Goal: Task Accomplishment & Management: Complete application form

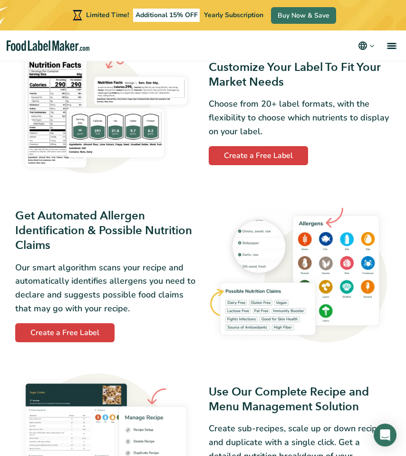
scroll to position [553, 0]
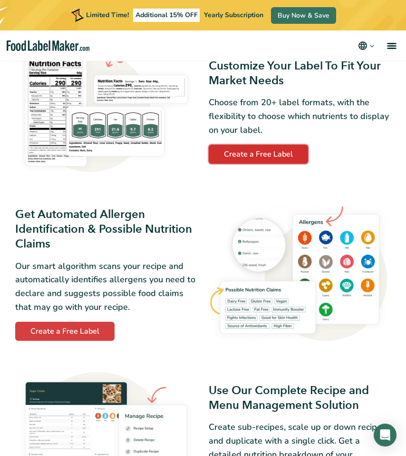
click at [241, 153] on link "Create a Free Label" at bounding box center [258, 154] width 99 height 19
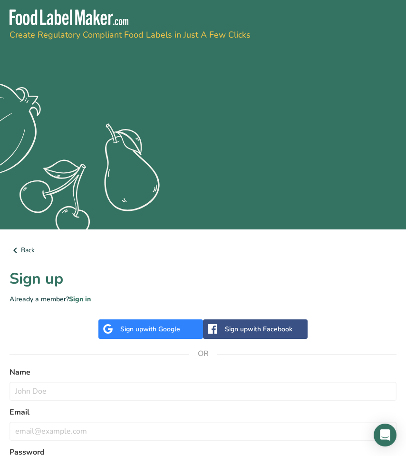
click at [154, 326] on span "with Google" at bounding box center [161, 328] width 37 height 9
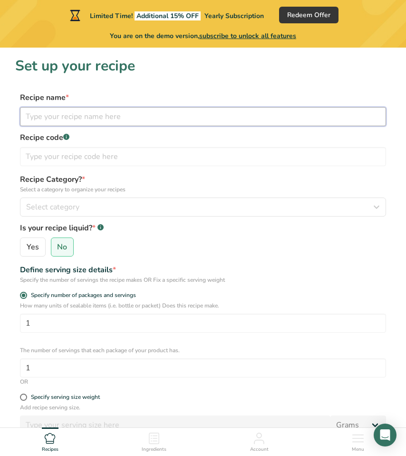
click at [62, 117] on input "text" at bounding box center [203, 116] width 366 height 19
type input "Original"
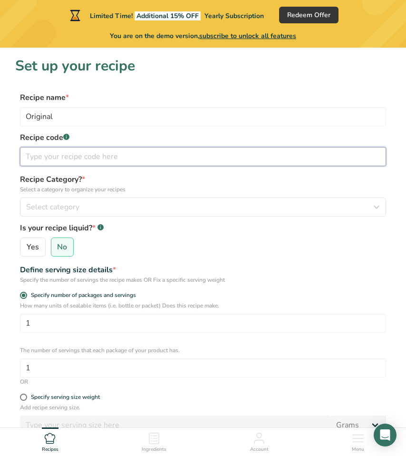
click at [78, 154] on input "text" at bounding box center [203, 156] width 366 height 19
type input "01"
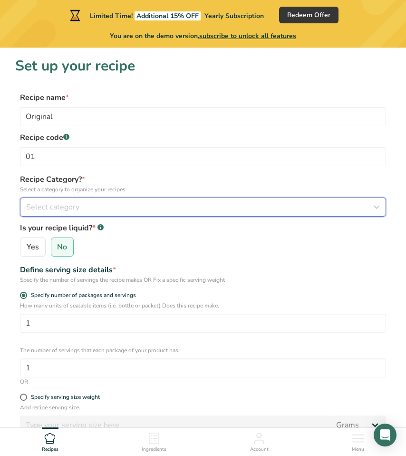
click at [78, 204] on span "Select category" at bounding box center [52, 206] width 53 height 11
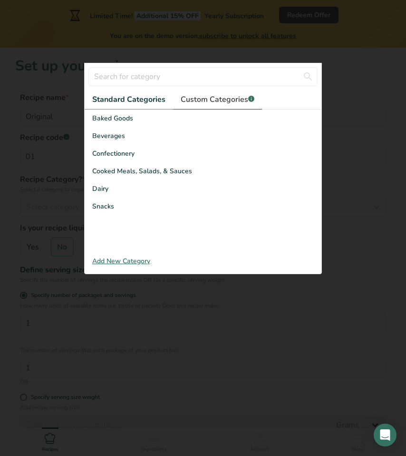
click at [212, 96] on span "Custom Categories .a-a{fill:#347362;}.b-a{fill:#fff;}" at bounding box center [218, 99] width 74 height 11
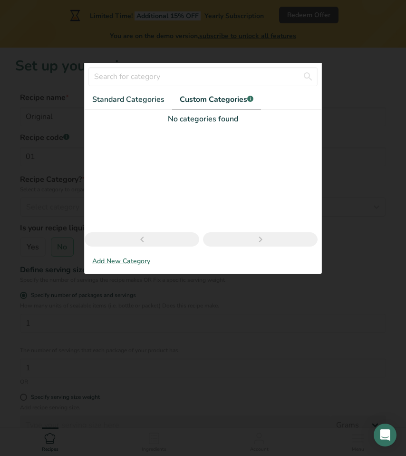
click at [117, 260] on div "Add New Category" at bounding box center [203, 261] width 237 height 10
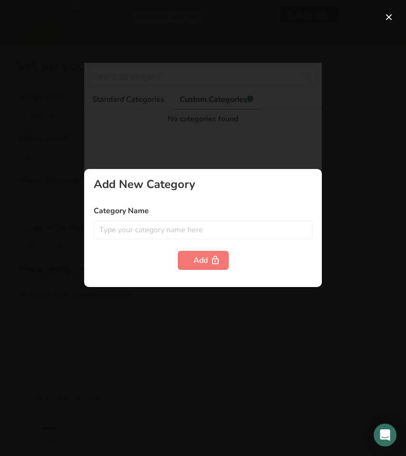
click at [138, 216] on div "Category Name" at bounding box center [203, 222] width 219 height 34
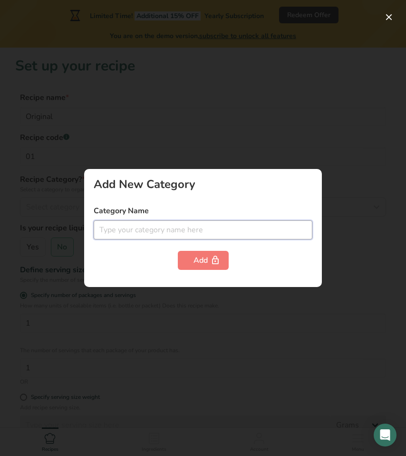
click at [128, 233] on input "text" at bounding box center [203, 229] width 219 height 19
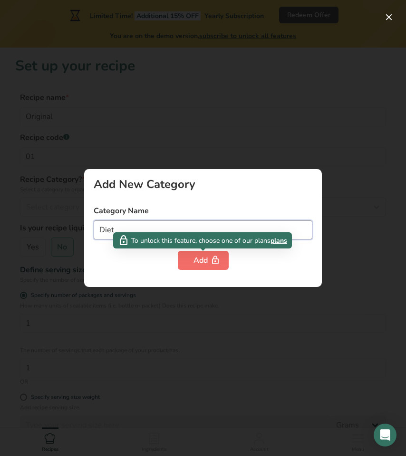
type input "Diet"
click at [195, 258] on div "Add" at bounding box center [204, 260] width 20 height 11
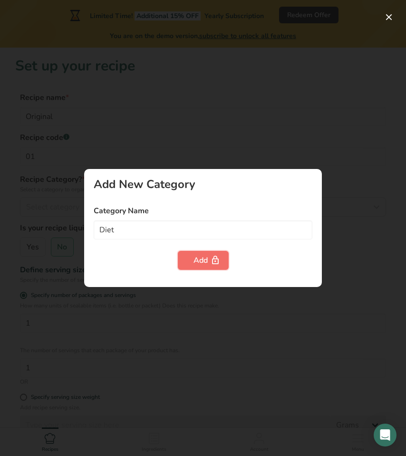
click at [195, 258] on div "Add" at bounding box center [204, 260] width 20 height 11
click at [137, 140] on div at bounding box center [203, 228] width 406 height 456
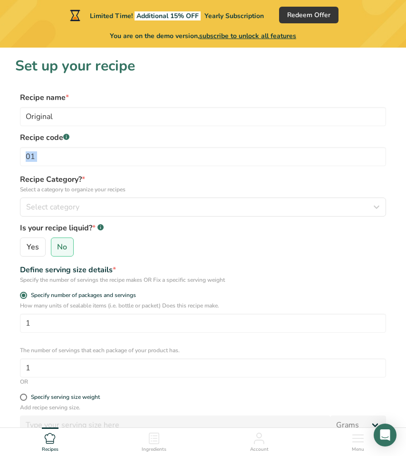
click at [137, 140] on label "Recipe code .a-a{fill:#347362;}.b-a{fill:#fff;}" at bounding box center [203, 137] width 366 height 11
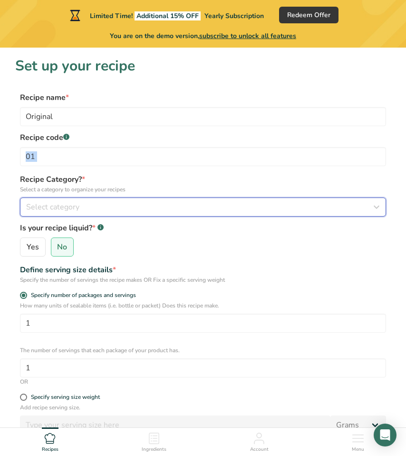
click at [55, 207] on span "Select category" at bounding box center [52, 206] width 53 height 11
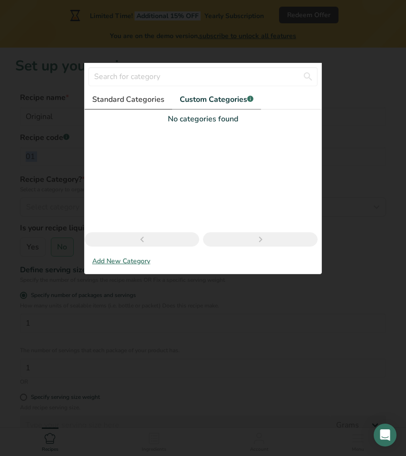
click at [123, 99] on span "Standard Categories" at bounding box center [128, 99] width 72 height 11
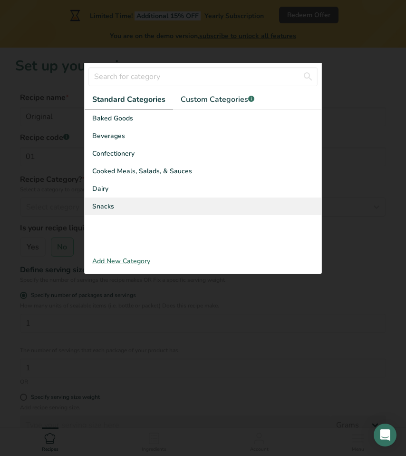
click at [135, 208] on div "Snacks" at bounding box center [203, 206] width 237 height 18
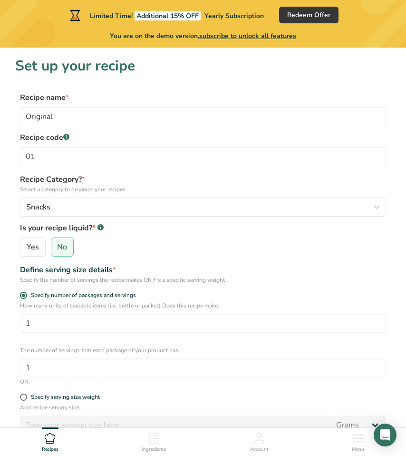
click at [78, 277] on div "Specify the number of servings the recipe makes OR Fix a specific serving weight" at bounding box center [203, 279] width 366 height 9
click at [93, 272] on div "Define serving size details *" at bounding box center [203, 269] width 366 height 11
click at [92, 279] on div "Specify the number of servings the recipe makes OR Fix a specific serving weight" at bounding box center [203, 279] width 366 height 9
click at [97, 279] on div "Specify the number of servings the recipe makes OR Fix a specific serving weight" at bounding box center [203, 279] width 366 height 9
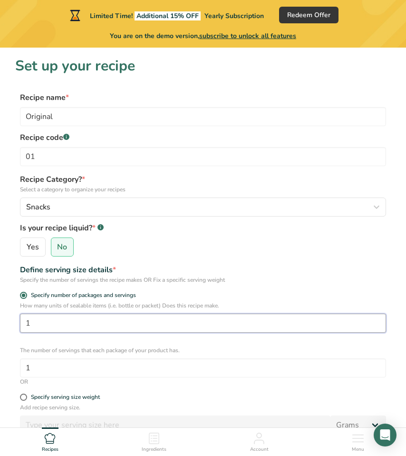
click at [69, 323] on input "1" at bounding box center [203, 323] width 366 height 19
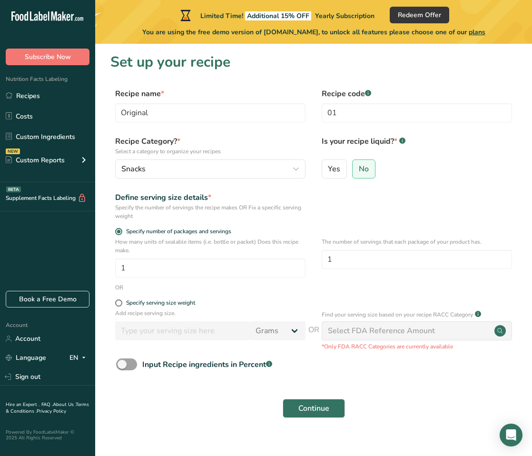
scroll to position [13, 0]
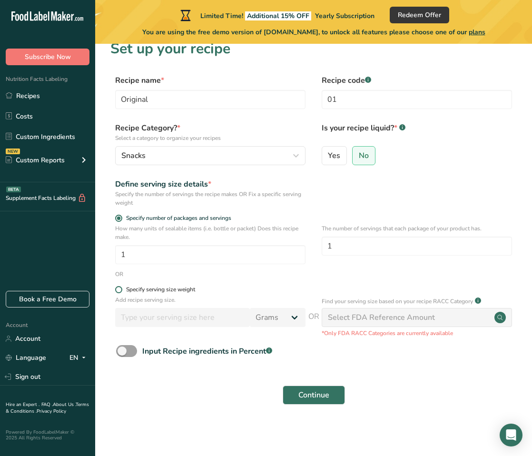
click at [167, 291] on div "Specify serving size weight" at bounding box center [160, 289] width 69 height 7
click at [121, 291] on input "Specify serving size weight" at bounding box center [118, 289] width 6 height 6
radio input "true"
radio input "false"
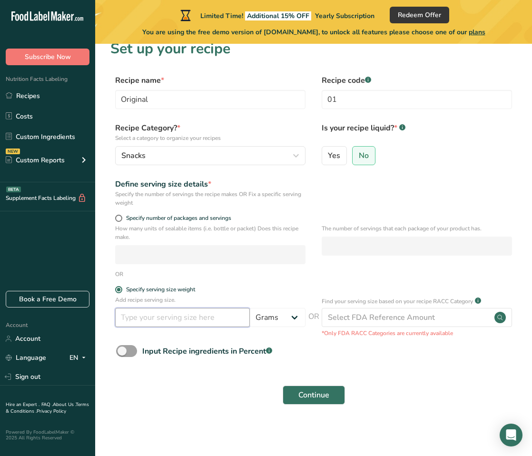
click at [224, 321] on input "number" at bounding box center [182, 317] width 135 height 19
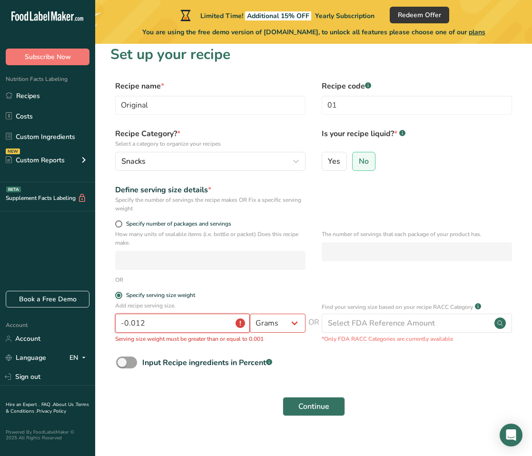
scroll to position [7, 0]
click at [212, 325] on input "-0.012" at bounding box center [182, 323] width 135 height 19
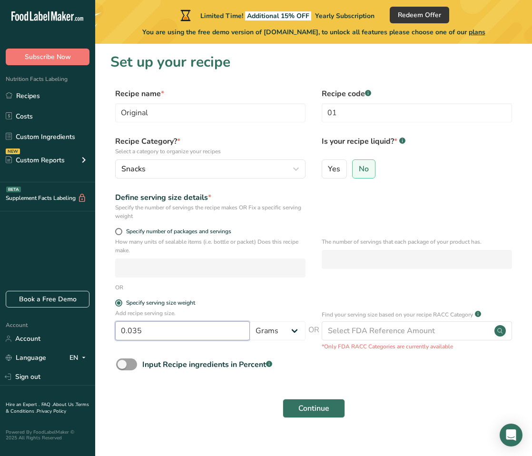
click at [201, 329] on input "0.035" at bounding box center [182, 330] width 135 height 19
type input "100"
click at [245, 395] on div "Continue" at bounding box center [313, 408] width 406 height 30
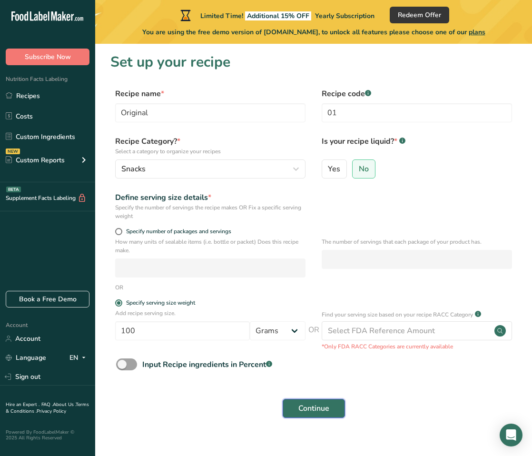
click at [314, 408] on span "Continue" at bounding box center [313, 407] width 31 height 11
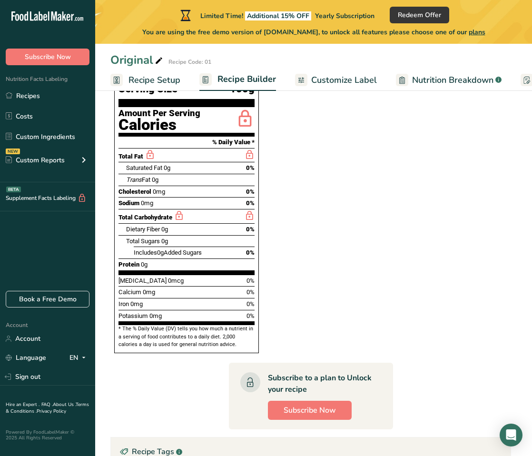
scroll to position [268, 0]
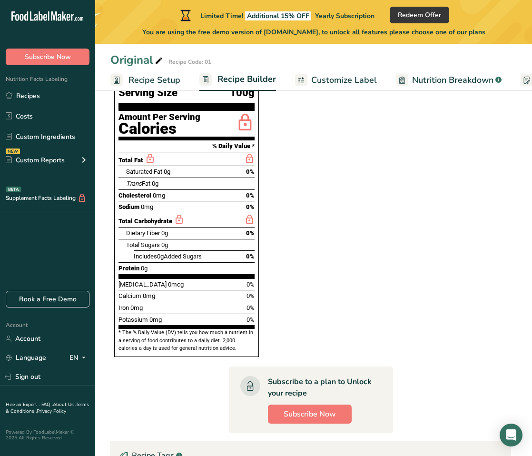
click at [142, 281] on span "Vitamin D" at bounding box center [142, 284] width 48 height 7
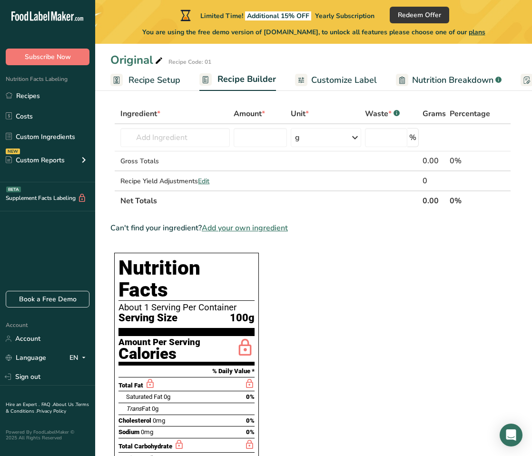
scroll to position [0, 0]
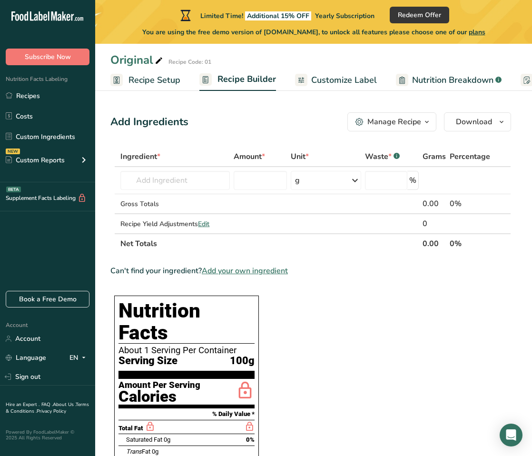
click at [331, 78] on span "Customize Label" at bounding box center [344, 80] width 66 height 13
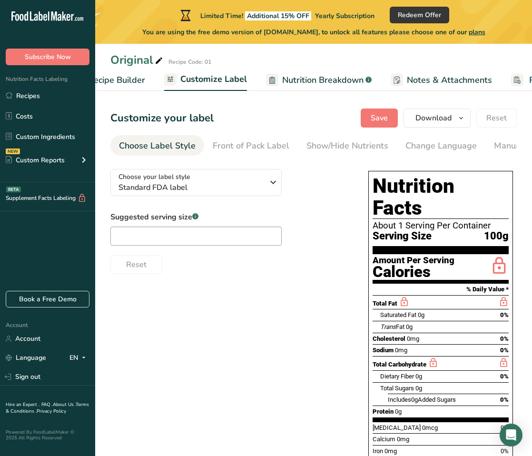
scroll to position [0, 185]
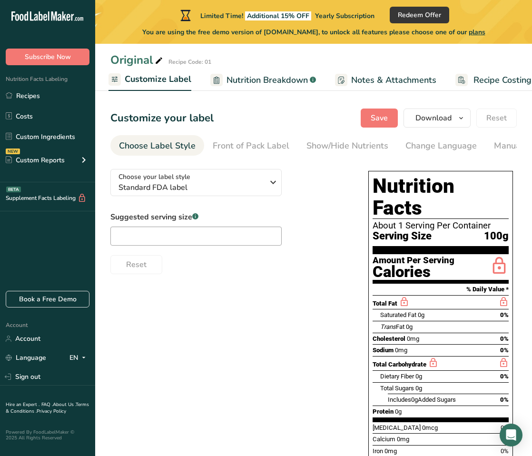
click at [383, 300] on span "Total Fat" at bounding box center [385, 303] width 25 height 7
click at [396, 296] on div "Total Fat" at bounding box center [391, 302] width 37 height 12
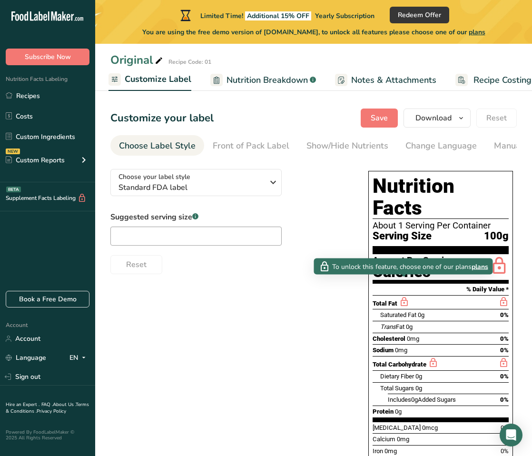
click at [402, 296] on icon at bounding box center [404, 302] width 10 height 12
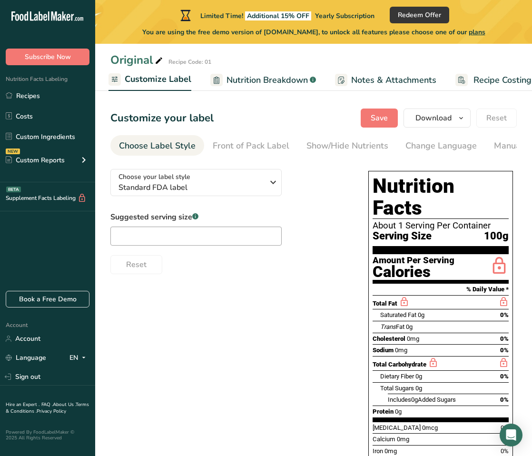
click at [402, 296] on icon at bounding box center [404, 302] width 10 height 12
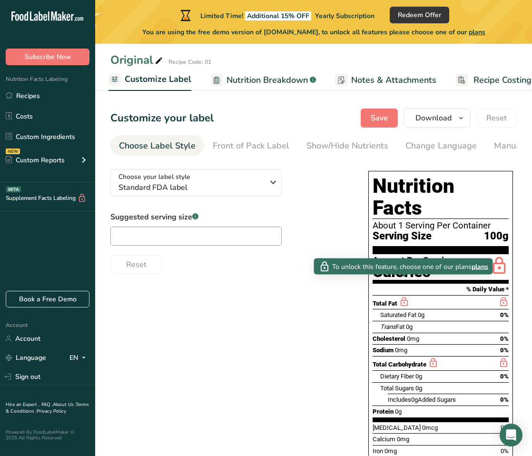
click at [406, 268] on span "plans" at bounding box center [479, 266] width 17 height 10
